Goal: Transaction & Acquisition: Download file/media

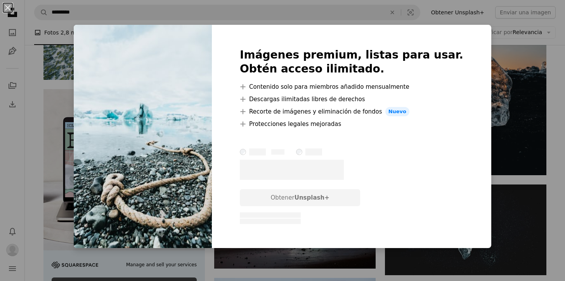
scroll to position [1171, 0]
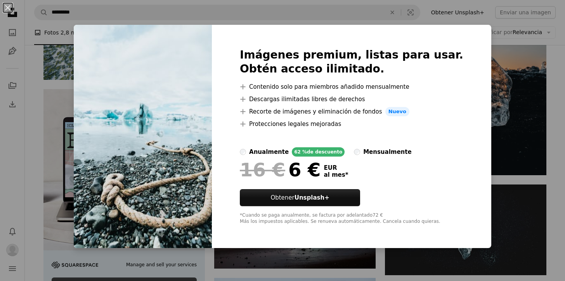
click at [499, 120] on div "An X shape Imágenes premium, listas para usar. Obtén acceso ilimitado. A plus s…" at bounding box center [282, 140] width 565 height 281
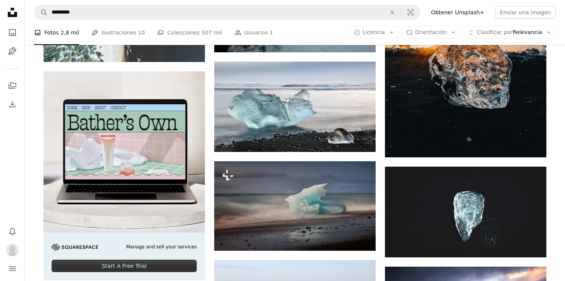
scroll to position [1182, 0]
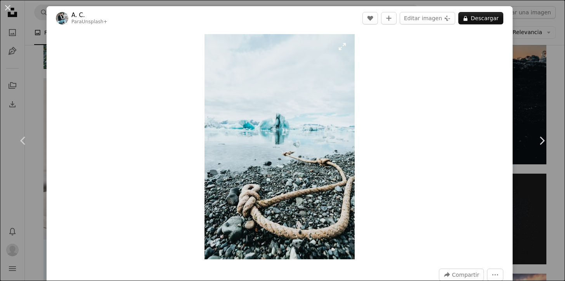
scroll to position [0, 252]
click at [284, 145] on img "Ampliar en esta imagen" at bounding box center [280, 147] width 150 height 226
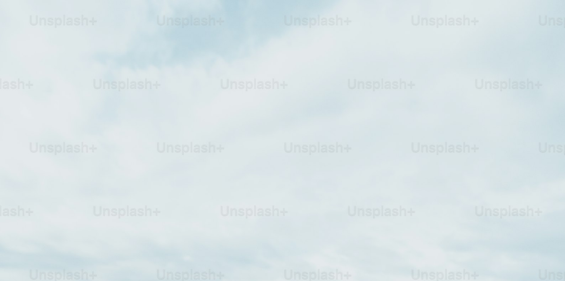
scroll to position [280, 0]
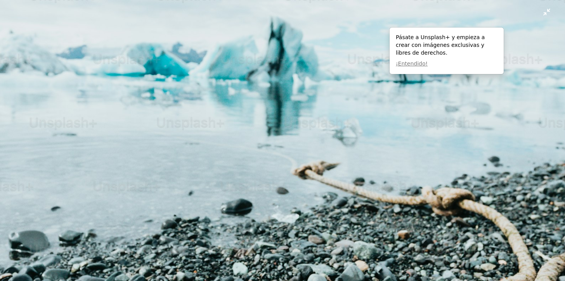
click at [284, 145] on img "Reducir el zoom en esta imagen" at bounding box center [283, 144] width 566 height 849
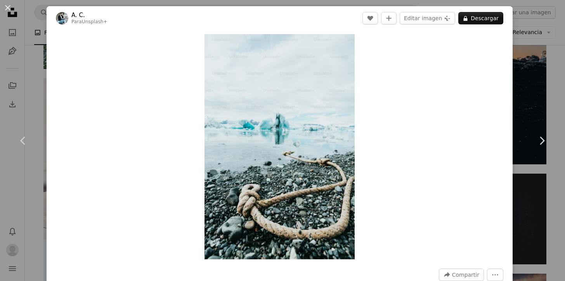
click at [532, 59] on div "An X shape Chevron left Chevron right A. C. Para Unsplash+ A heart A plus sign …" at bounding box center [282, 140] width 565 height 281
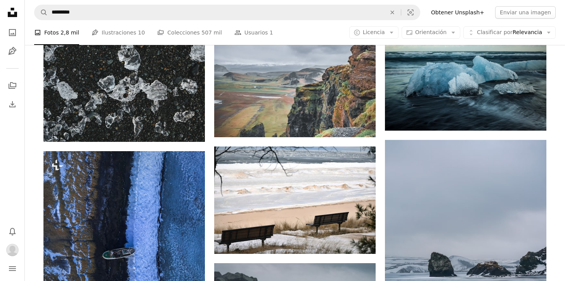
scroll to position [3915, 0]
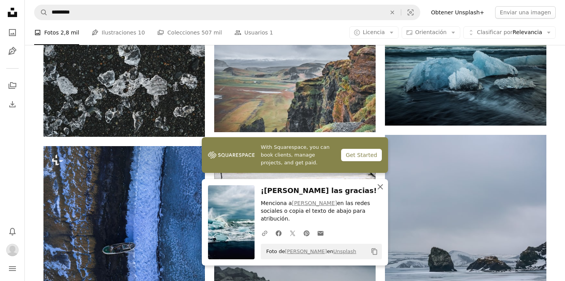
click at [381, 189] on icon "An X shape" at bounding box center [380, 186] width 9 height 9
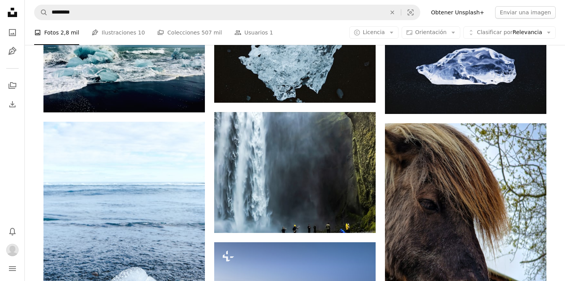
scroll to position [4292, 0]
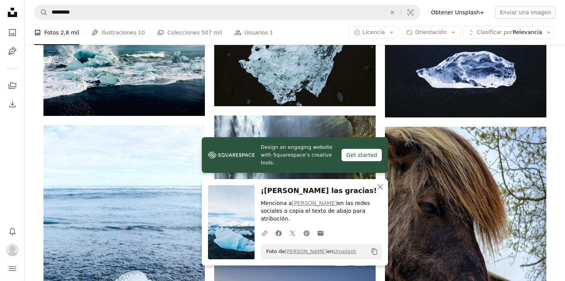
scroll to position [4371, 0]
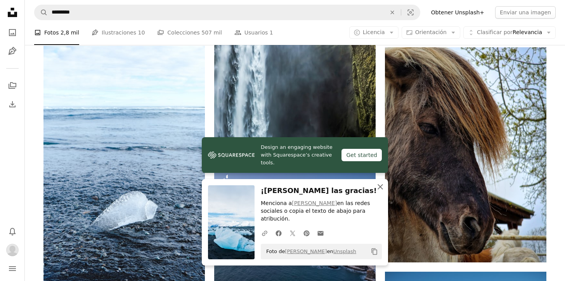
click at [380, 191] on icon "An X shape" at bounding box center [380, 186] width 9 height 9
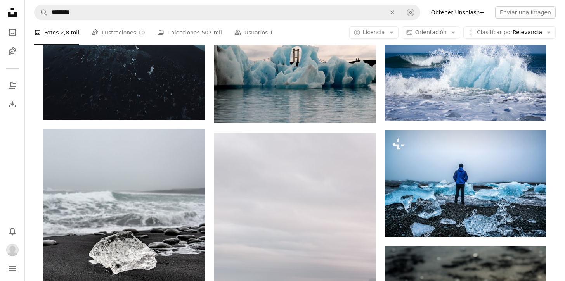
scroll to position [5235, 0]
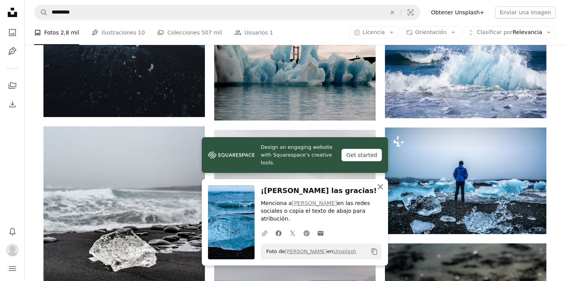
click at [384, 188] on icon "An X shape" at bounding box center [380, 186] width 9 height 9
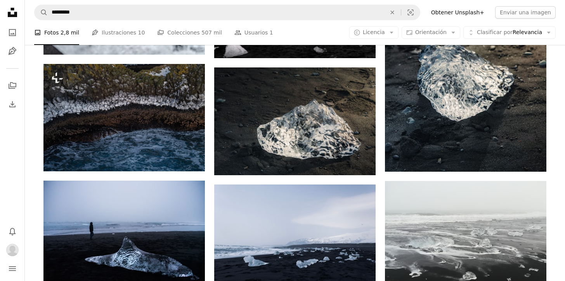
scroll to position [5563, 0]
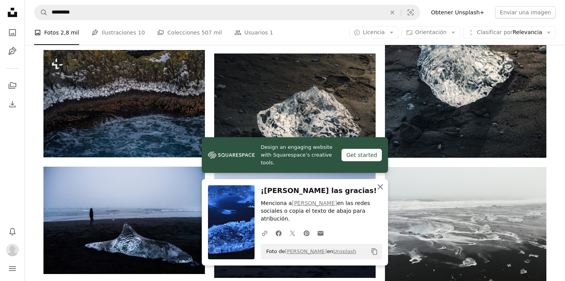
click at [379, 192] on icon "An X shape" at bounding box center [380, 186] width 9 height 9
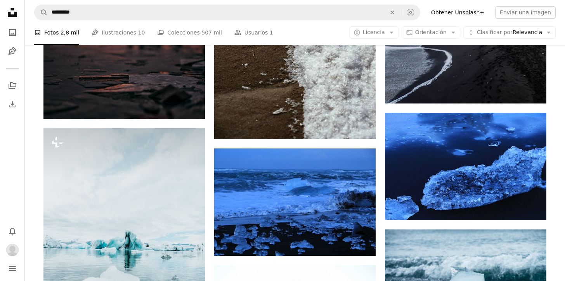
scroll to position [6070, 0]
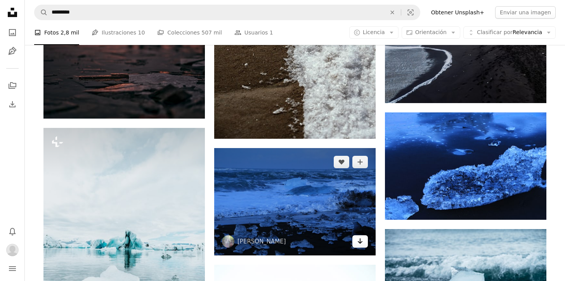
click at [359, 237] on icon "Arrow pointing down" at bounding box center [360, 241] width 6 height 9
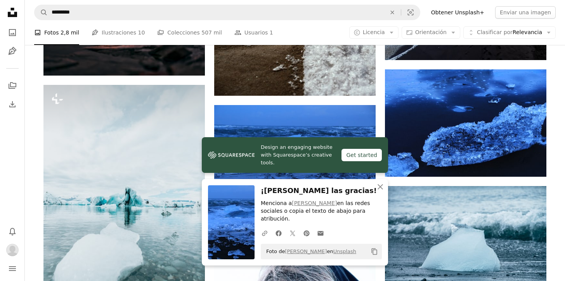
scroll to position [6115, 0]
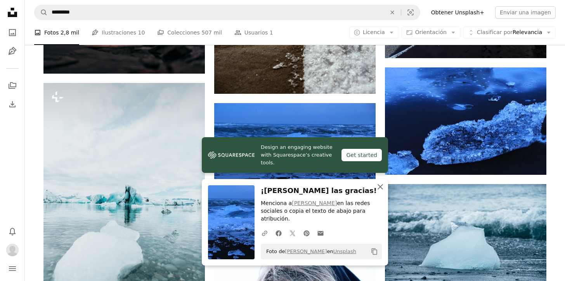
click at [384, 192] on icon "An X shape" at bounding box center [380, 186] width 9 height 9
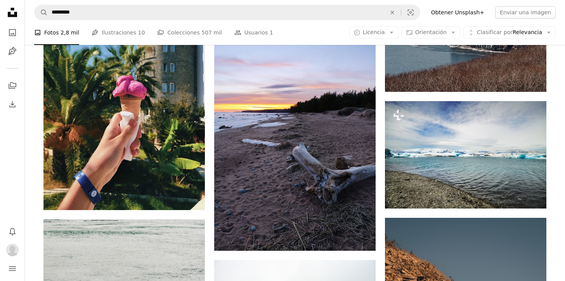
scroll to position [7666, 0]
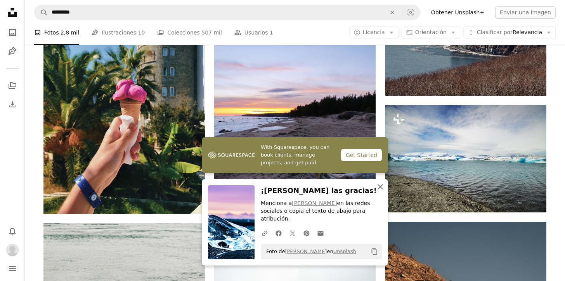
click at [379, 190] on icon "button" at bounding box center [380, 186] width 5 height 5
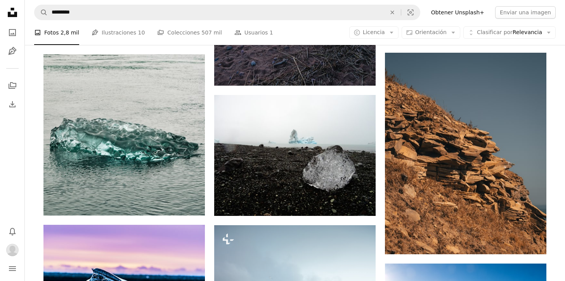
scroll to position [7836, 0]
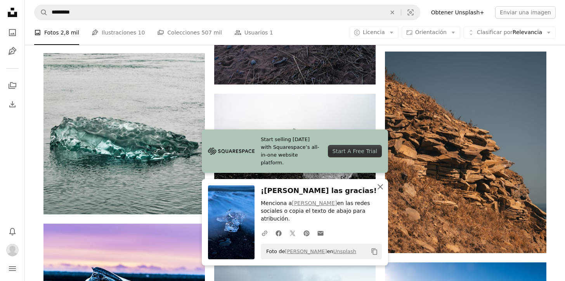
click at [383, 192] on icon "An X shape" at bounding box center [380, 186] width 9 height 9
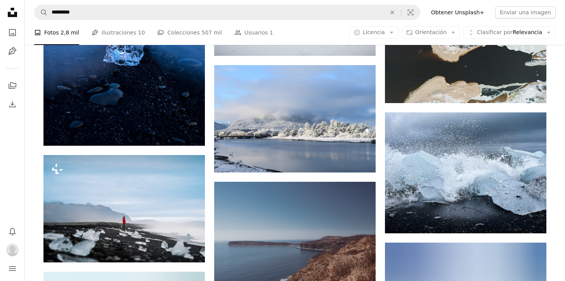
scroll to position [8248, 0]
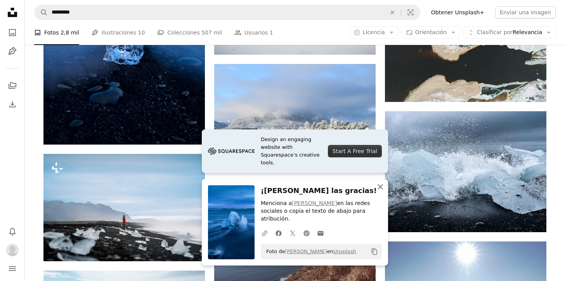
click at [381, 190] on icon "button" at bounding box center [380, 186] width 5 height 5
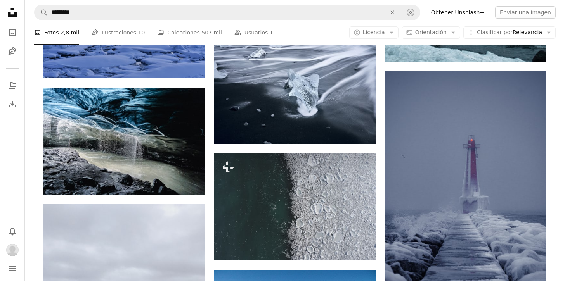
scroll to position [12294, 0]
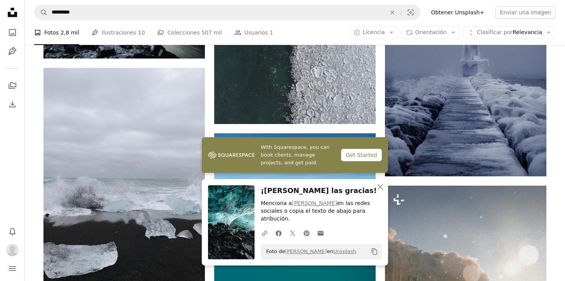
scroll to position [12408, 0]
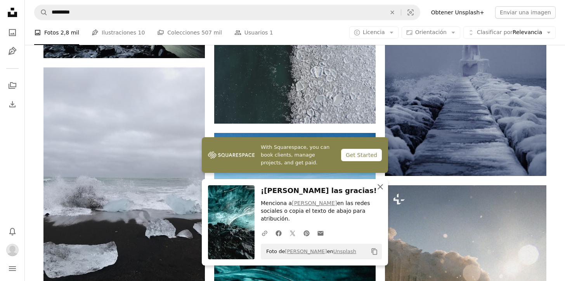
click at [382, 192] on icon "An X shape" at bounding box center [380, 186] width 9 height 9
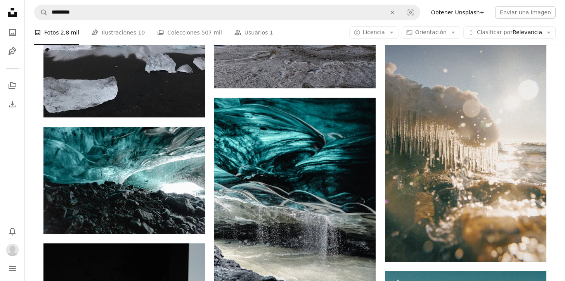
scroll to position [12573, 0]
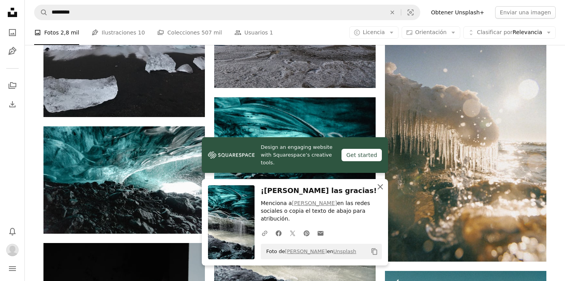
click at [380, 192] on icon "An X shape" at bounding box center [380, 186] width 9 height 9
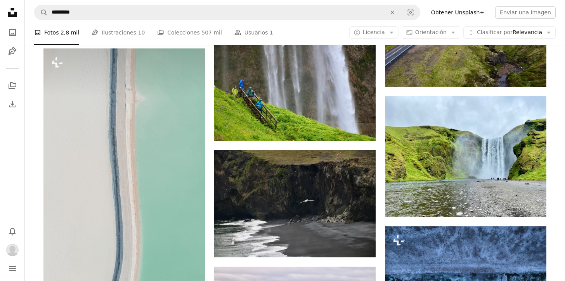
scroll to position [14531, 0]
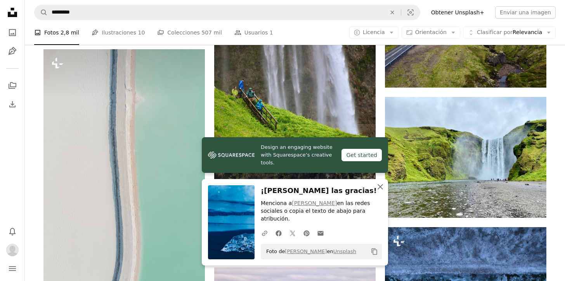
click at [380, 188] on icon "button" at bounding box center [380, 186] width 5 height 5
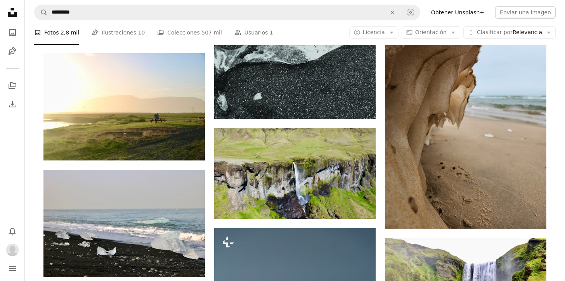
scroll to position [17529, 0]
